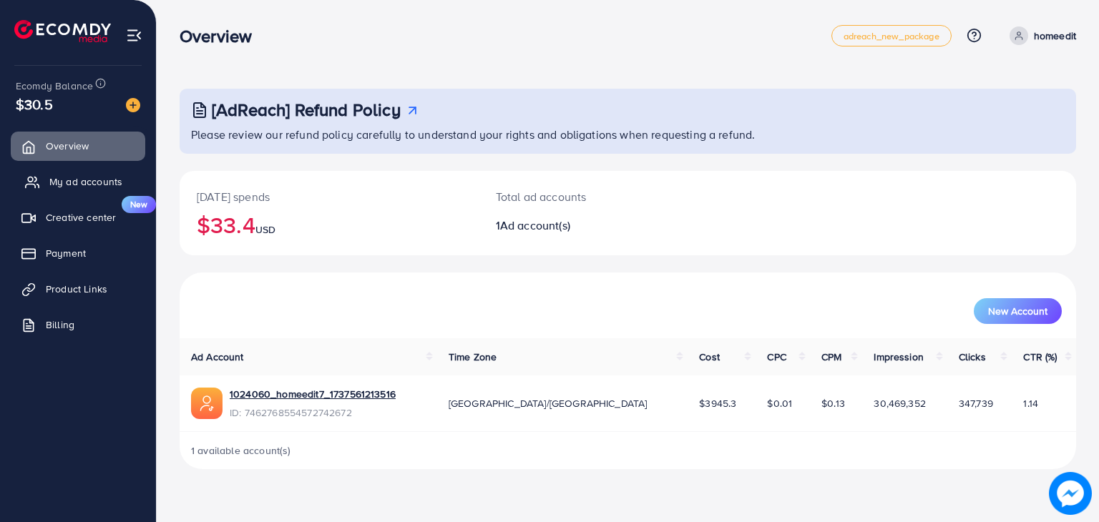
click at [91, 189] on span "My ad accounts" at bounding box center [85, 182] width 73 height 14
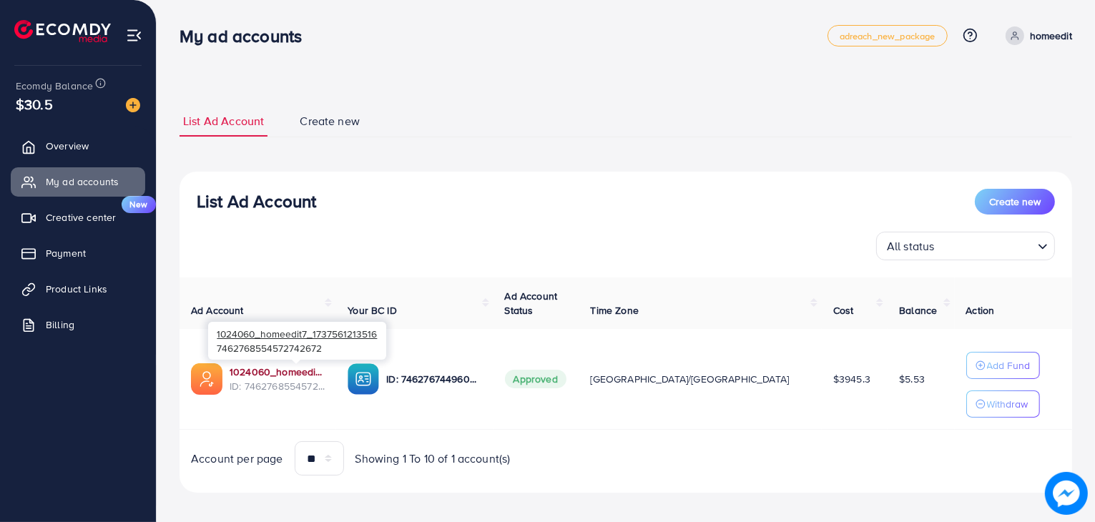
click at [319, 375] on link "1024060_homeedit7_1737561213516" at bounding box center [277, 372] width 95 height 14
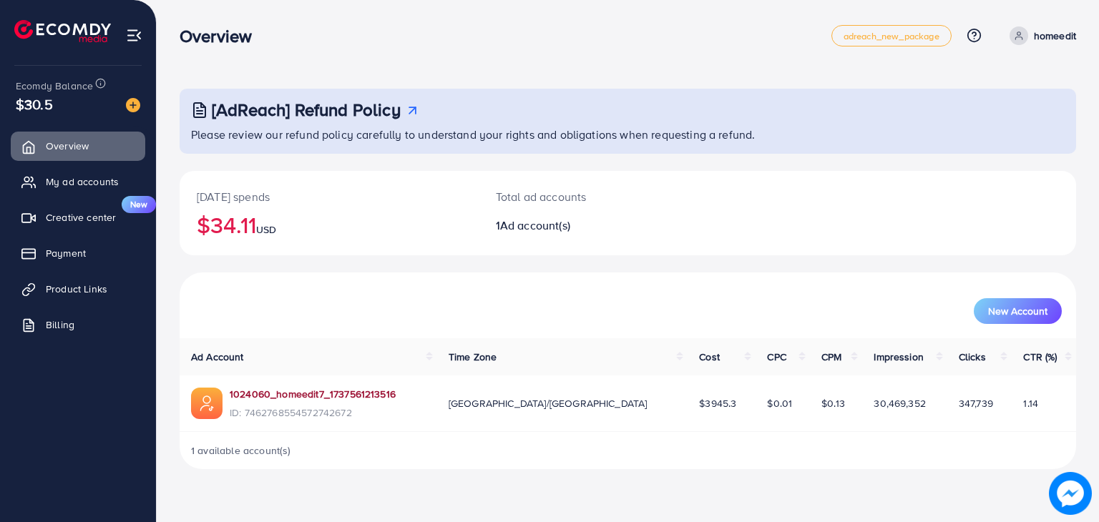
click at [301, 392] on link "1024060_homeedit7_1737561213516" at bounding box center [313, 394] width 166 height 14
click at [337, 393] on link "1024060_homeedit7_1737561213516" at bounding box center [313, 394] width 166 height 14
click at [73, 177] on span "My ad accounts" at bounding box center [85, 182] width 73 height 14
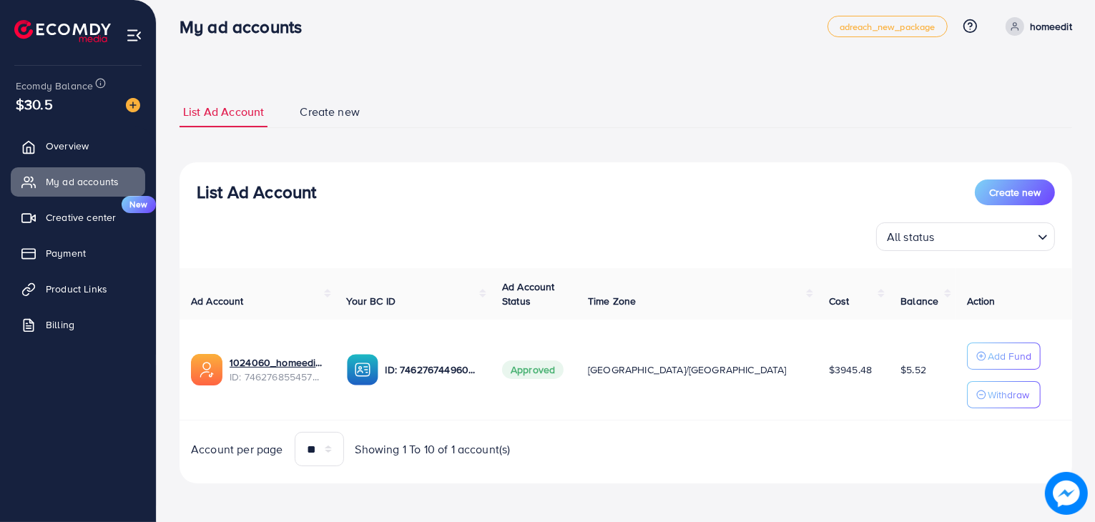
scroll to position [8, 0]
click at [134, 104] on img at bounding box center [133, 105] width 14 height 14
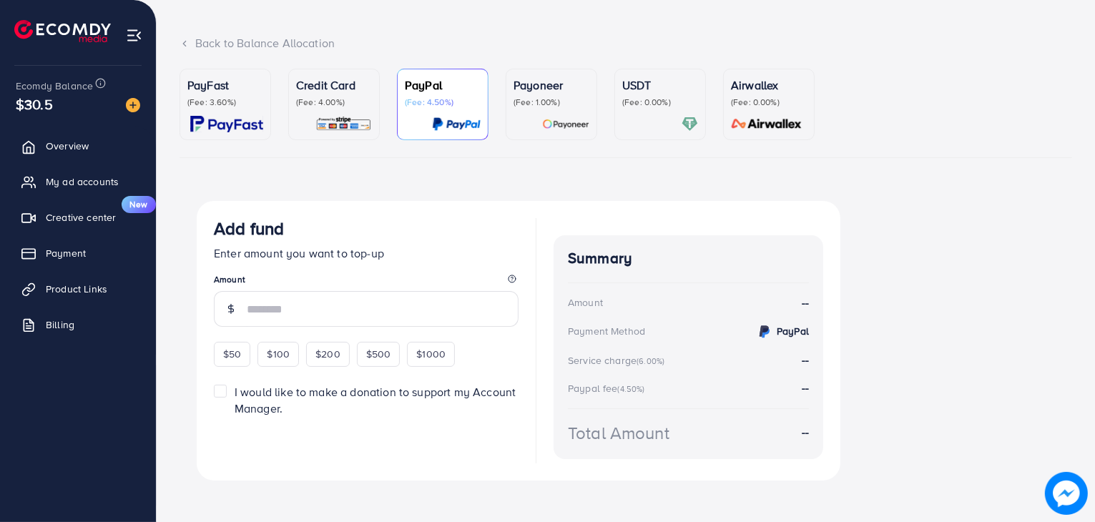
scroll to position [73, 0]
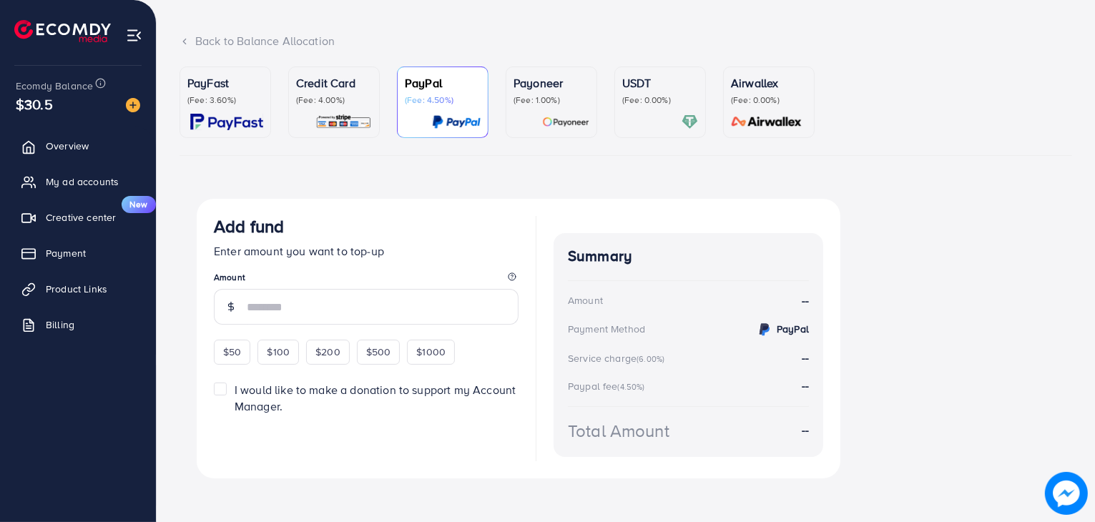
click at [342, 104] on p "(Fee: 4.00%)" at bounding box center [334, 99] width 76 height 11
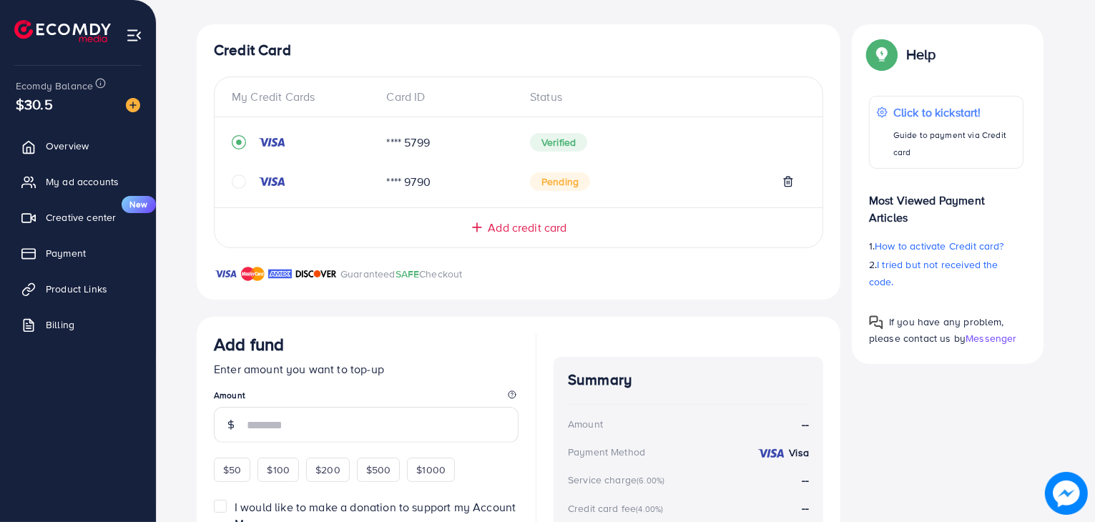
scroll to position [378, 0]
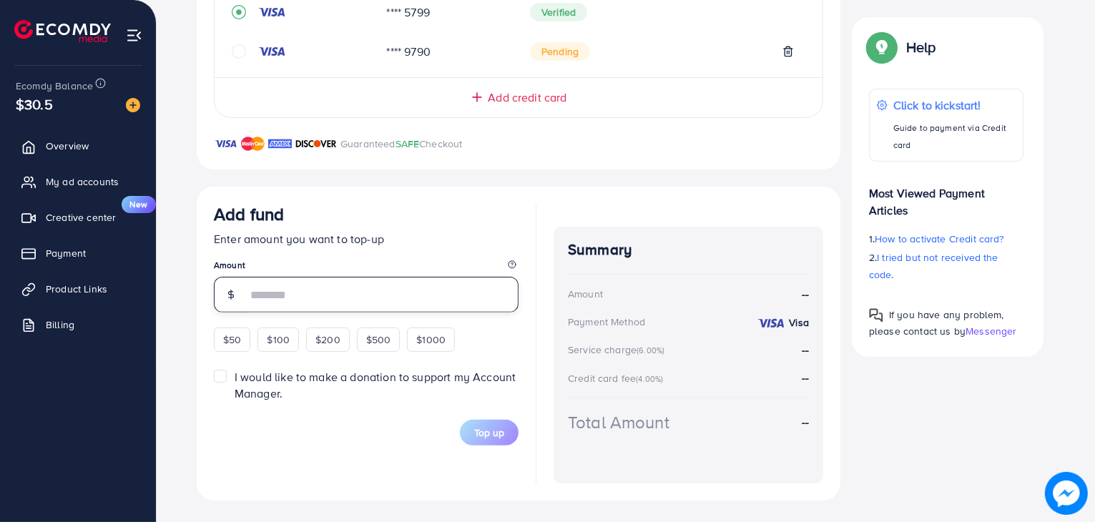
click at [309, 290] on input "number" at bounding box center [383, 295] width 272 height 36
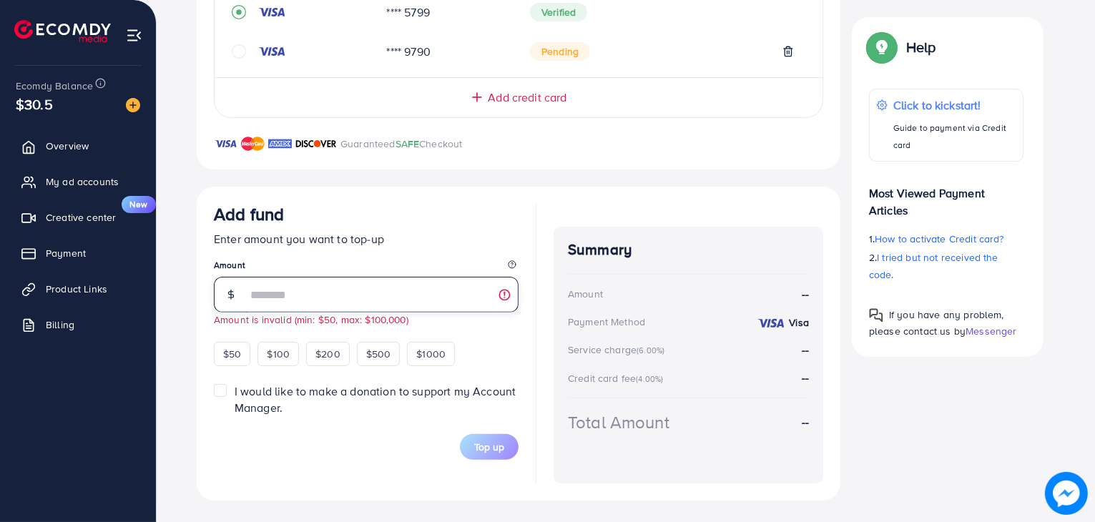
type input "**"
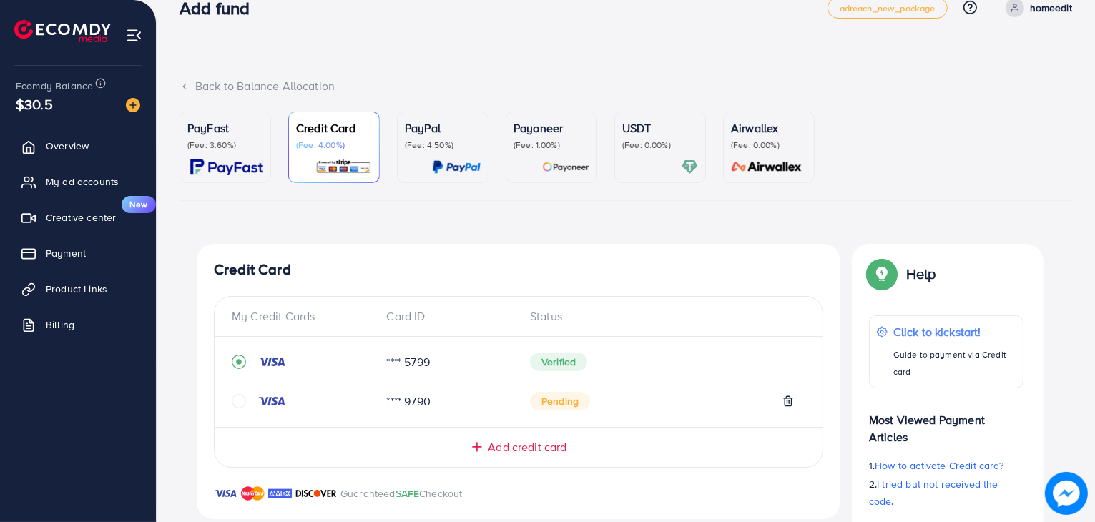
scroll to position [25, 0]
